Goal: Go to known website: Access a specific website the user already knows

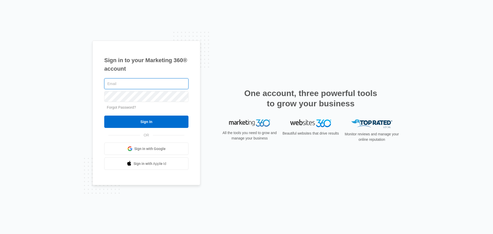
click at [141, 87] on input "text" at bounding box center [146, 83] width 84 height 11
type input "[PERSON_NAME][EMAIL_ADDRESS][PERSON_NAME][DOMAIN_NAME]"
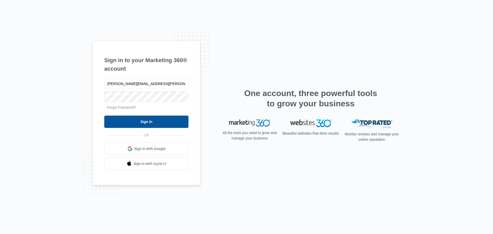
click at [124, 122] on input "Sign In" at bounding box center [146, 122] width 84 height 12
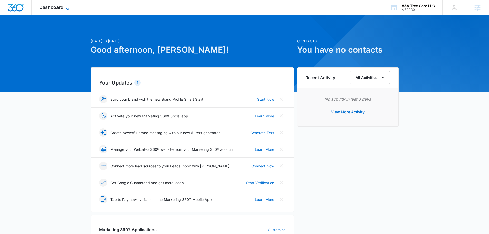
click at [58, 8] on span "Dashboard" at bounding box center [51, 7] width 24 height 5
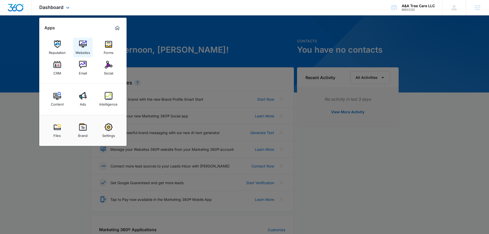
click at [87, 50] on div "Websites" at bounding box center [83, 51] width 15 height 7
